Goal: Information Seeking & Learning: Check status

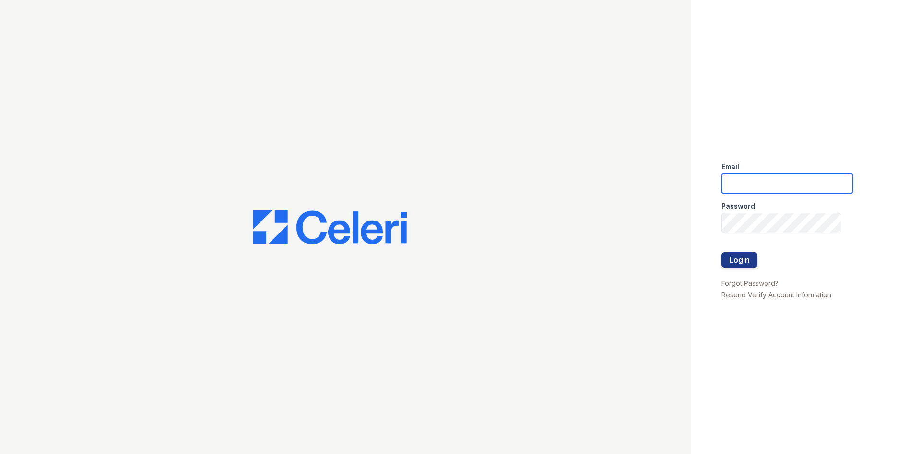
click at [803, 193] on form "Email Password Login" at bounding box center [788, 215] width 132 height 123
type input "miluna@trinity-pm.com"
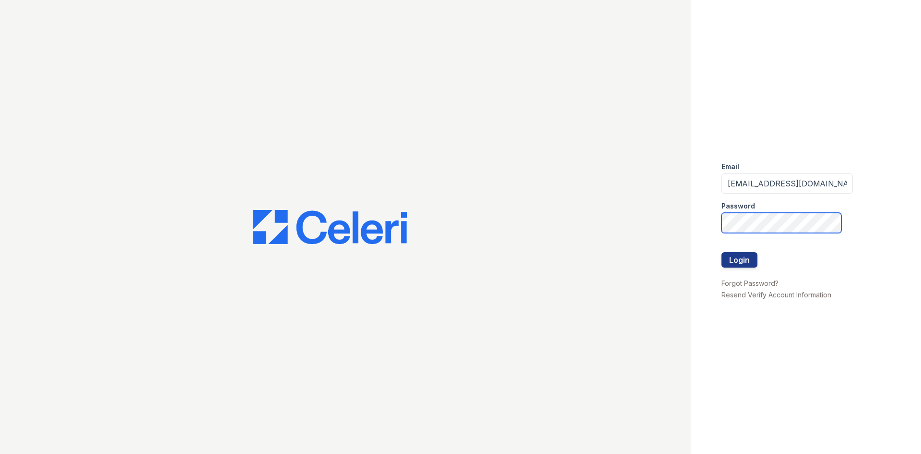
click at [722, 252] on button "Login" at bounding box center [740, 259] width 36 height 15
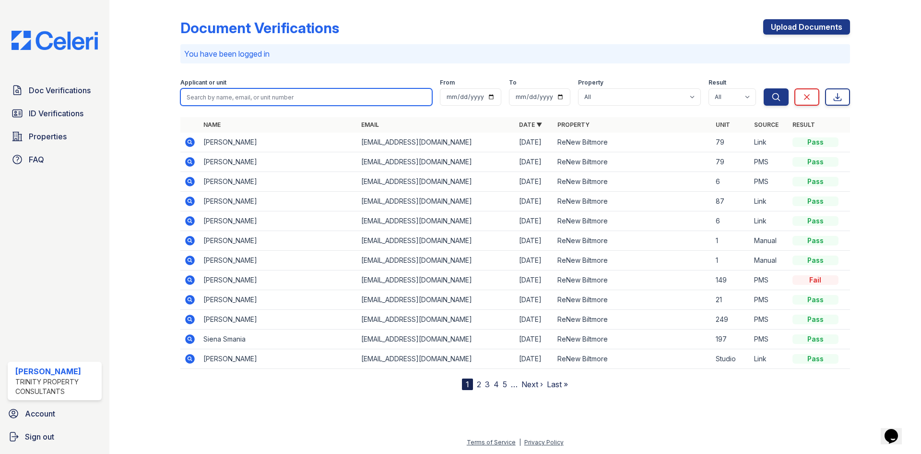
click at [285, 102] on input "search" at bounding box center [306, 96] width 252 height 17
type input "ethan"
click at [764, 88] on button "Search" at bounding box center [776, 96] width 25 height 17
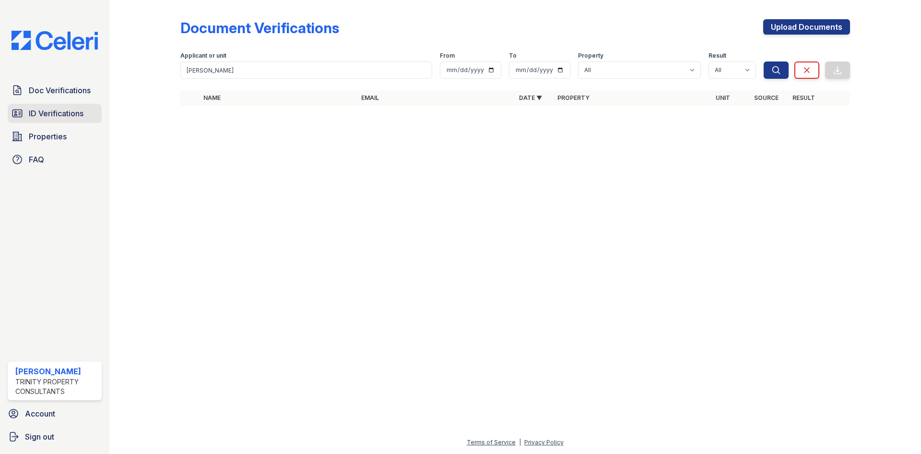
click at [78, 113] on span "ID Verifications" at bounding box center [56, 114] width 55 height 12
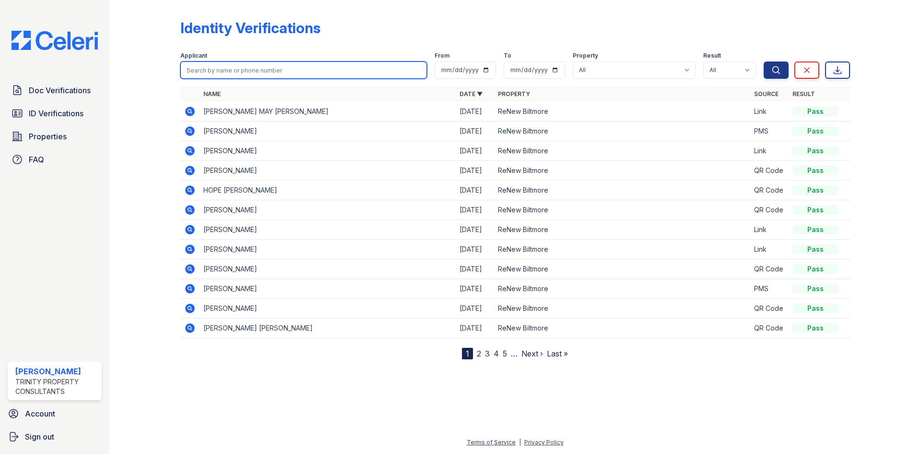
click at [274, 73] on input "search" at bounding box center [303, 69] width 247 height 17
type input "ethan"
click at [764, 61] on button "Search" at bounding box center [776, 69] width 25 height 17
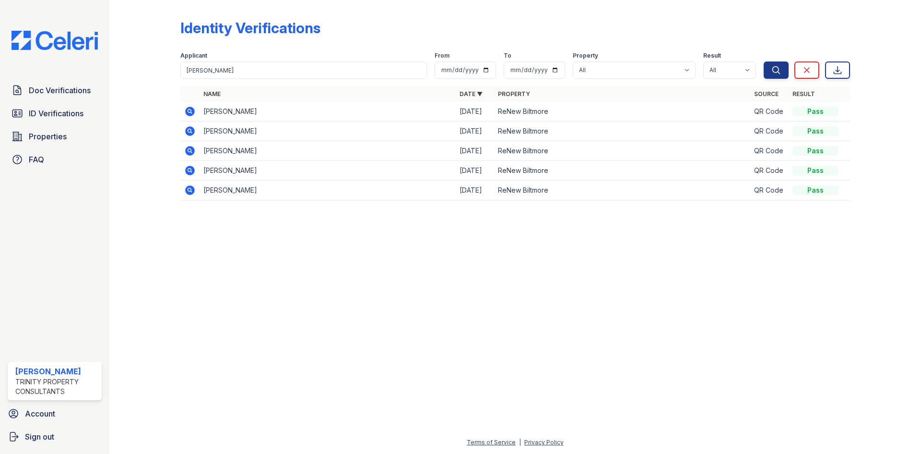
click at [192, 110] on icon at bounding box center [190, 112] width 10 height 10
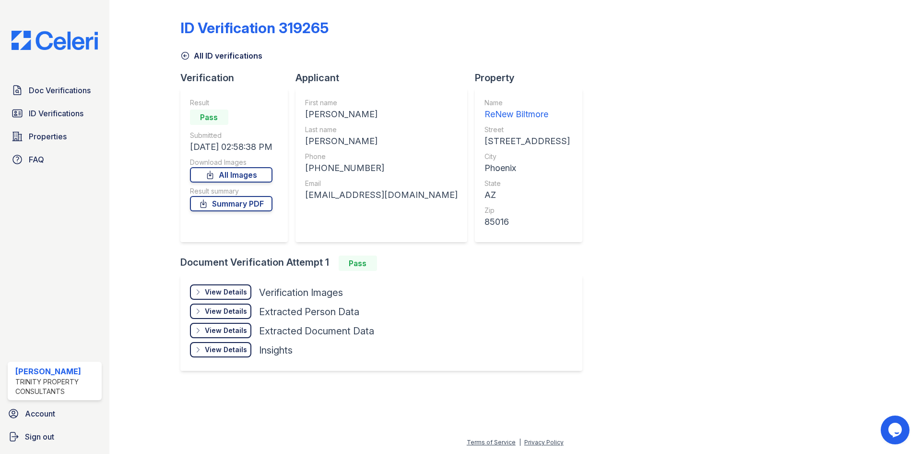
click at [223, 289] on div "View Details" at bounding box center [226, 292] width 42 height 10
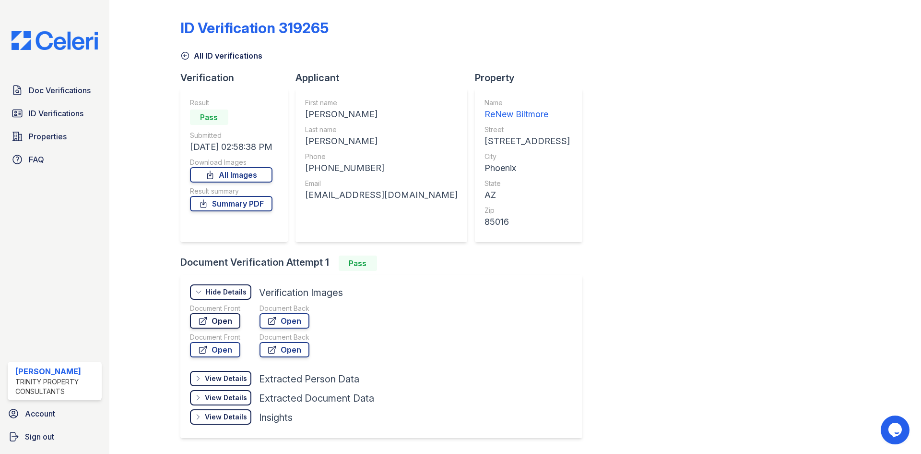
click at [221, 319] on link "Open" at bounding box center [215, 320] width 50 height 15
